Goal: Information Seeking & Learning: Learn about a topic

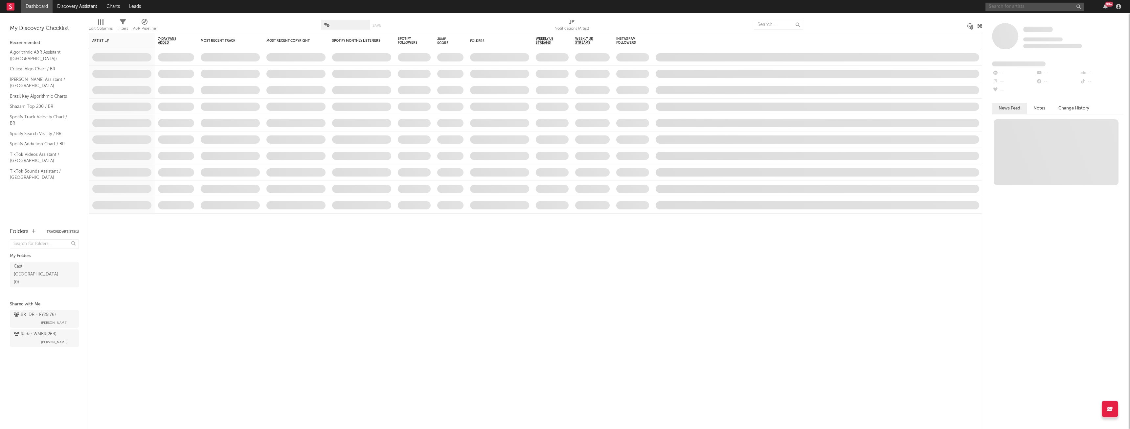
click at [999, 3] on input "text" at bounding box center [1035, 7] width 99 height 8
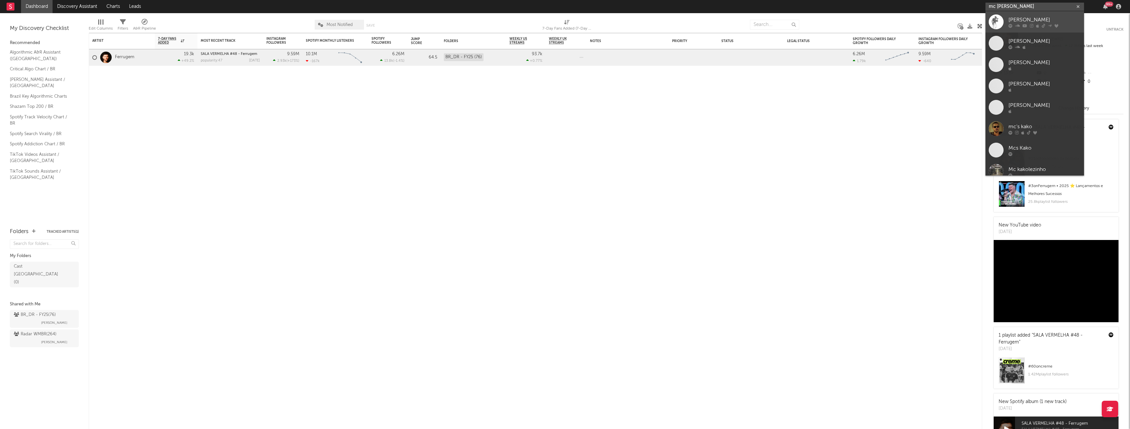
type input "mc [PERSON_NAME]"
click at [1019, 18] on div "[PERSON_NAME]" at bounding box center [1045, 20] width 72 height 8
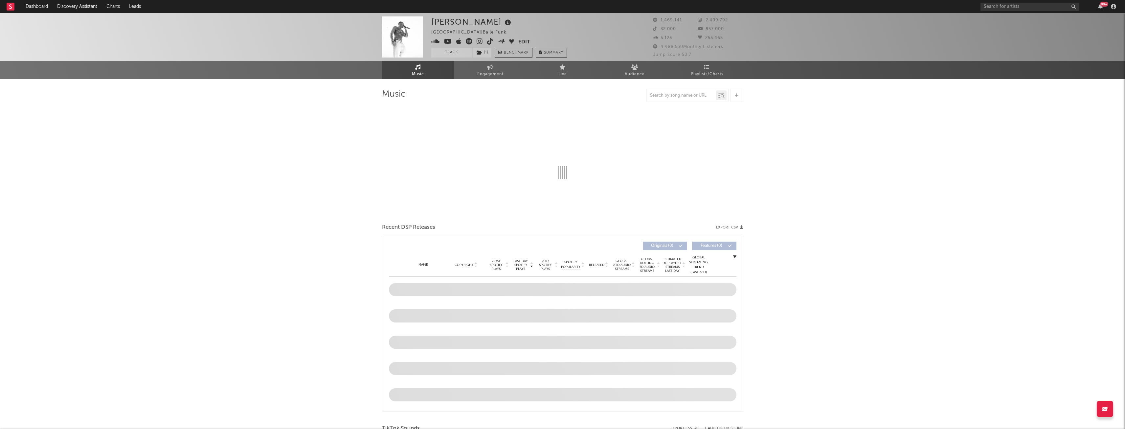
select select "6m"
